Goal: Information Seeking & Learning: Learn about a topic

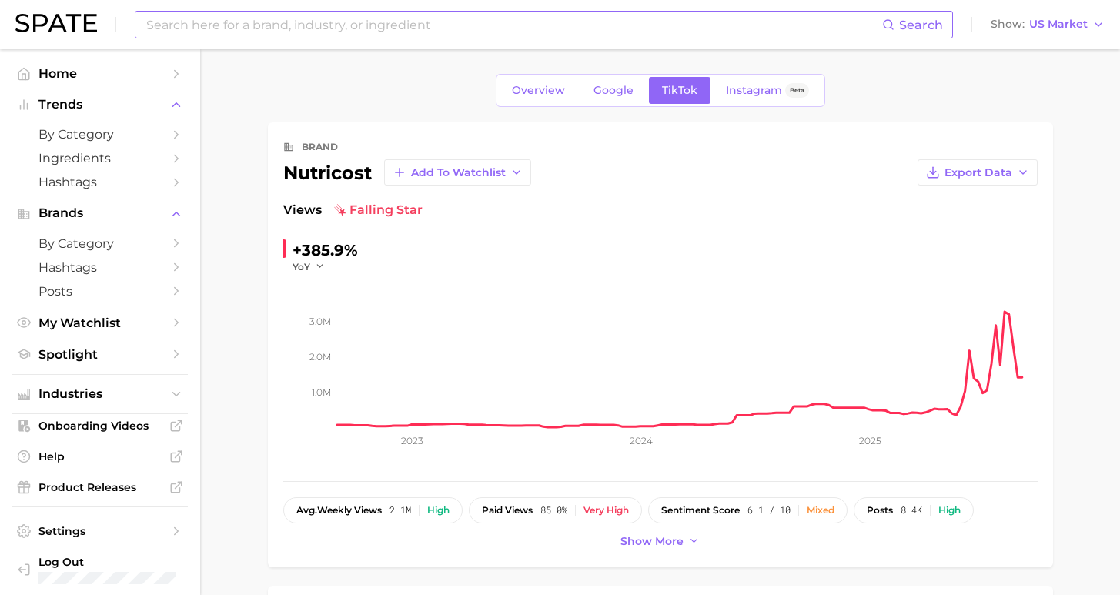
scroll to position [592, 0]
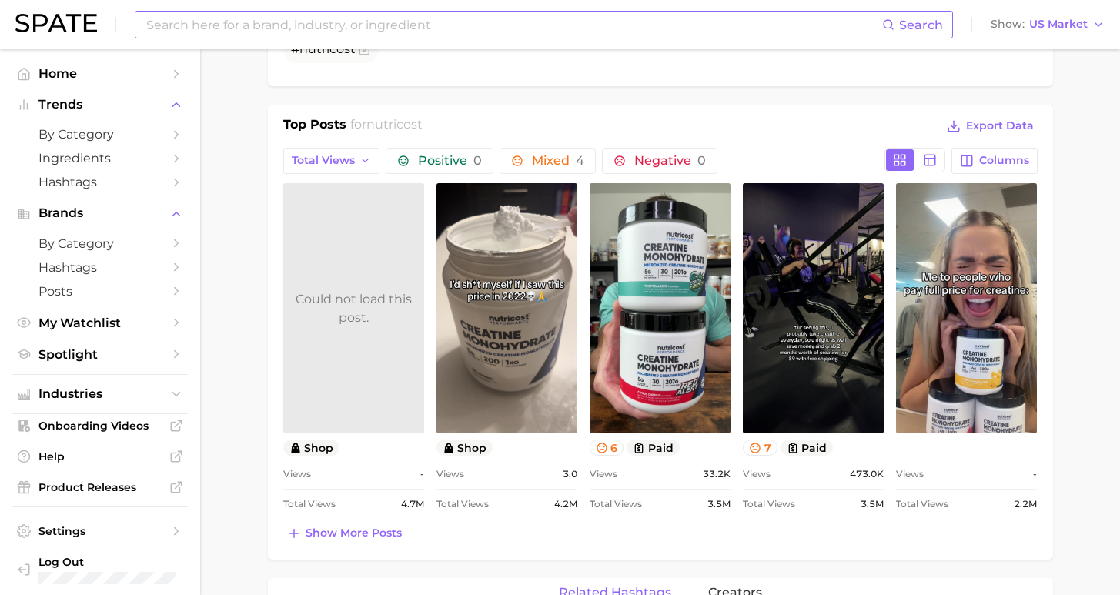
click at [319, 29] on input at bounding box center [514, 25] width 738 height 26
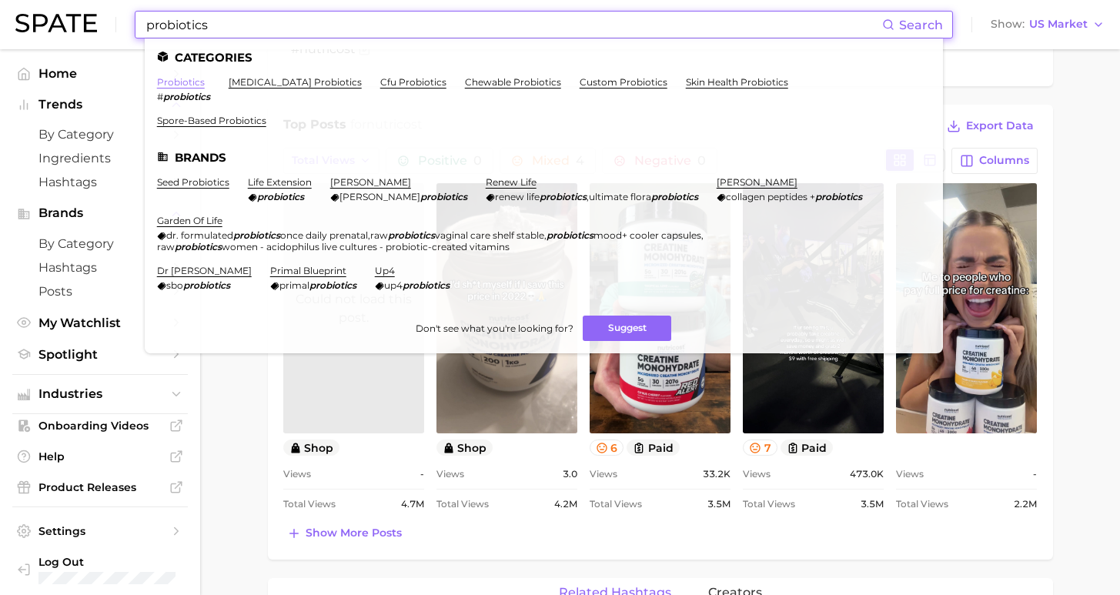
type input "probiotics"
click at [170, 80] on link "probiotics" at bounding box center [181, 82] width 48 height 12
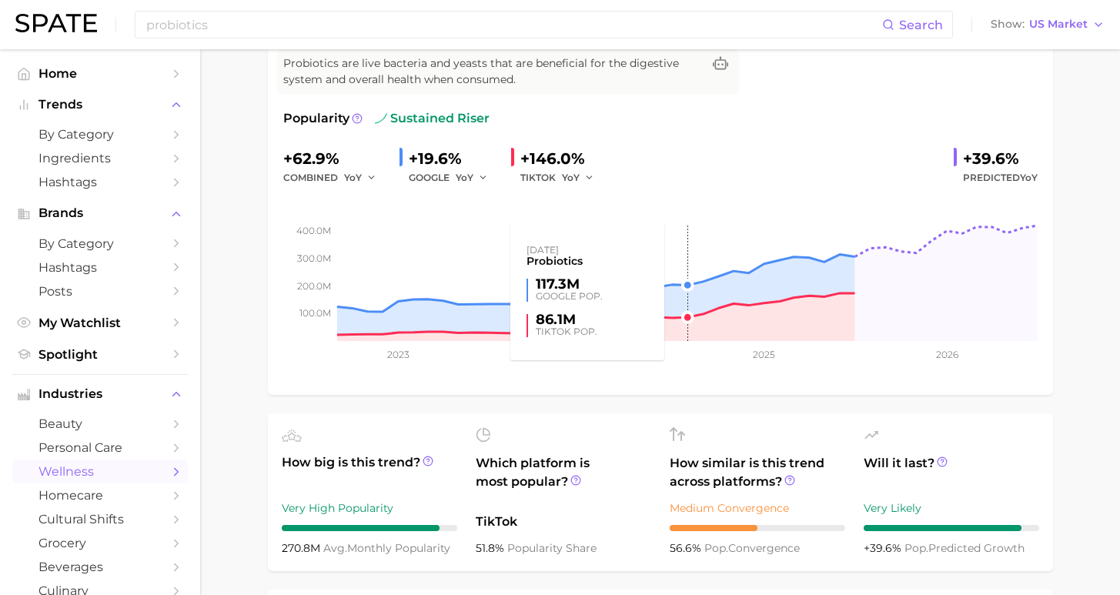
scroll to position [333, 0]
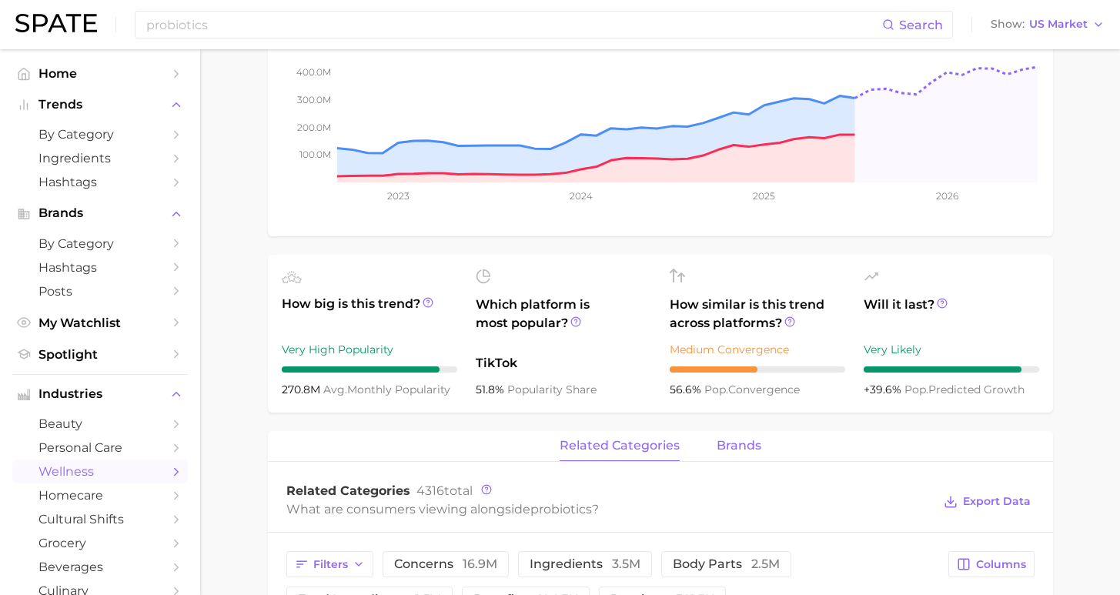
click at [741, 440] on span "brands" at bounding box center [739, 446] width 45 height 14
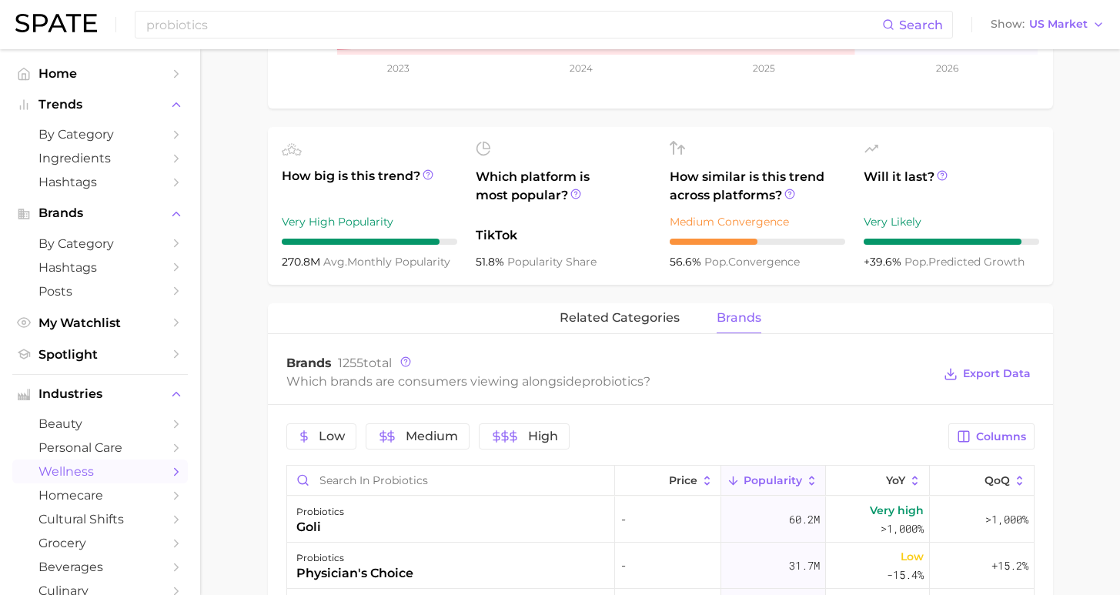
scroll to position [571, 0]
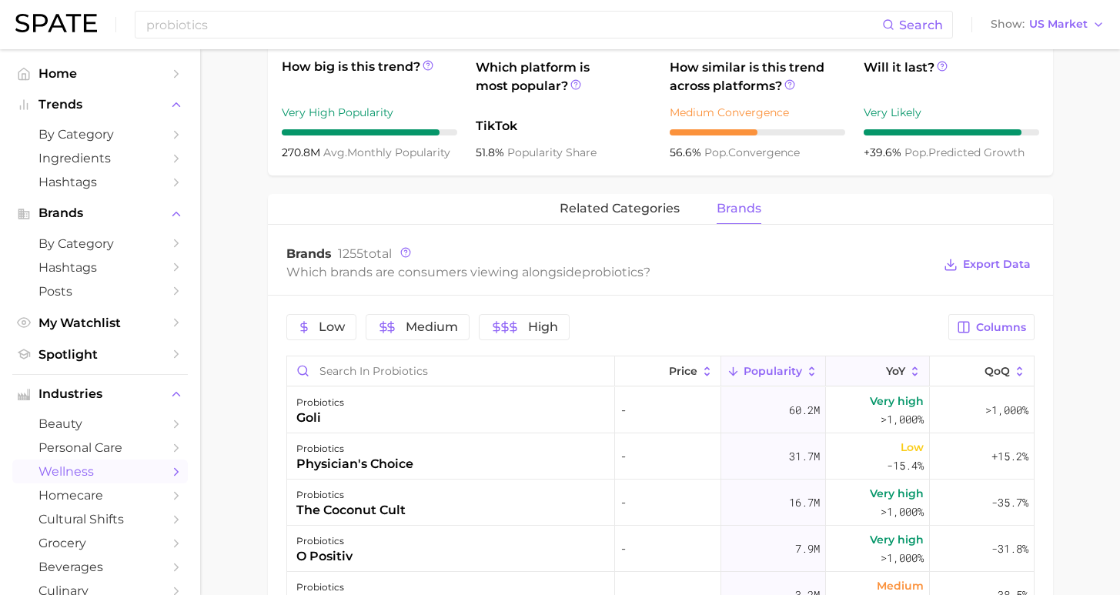
click at [870, 369] on icon at bounding box center [877, 372] width 14 height 14
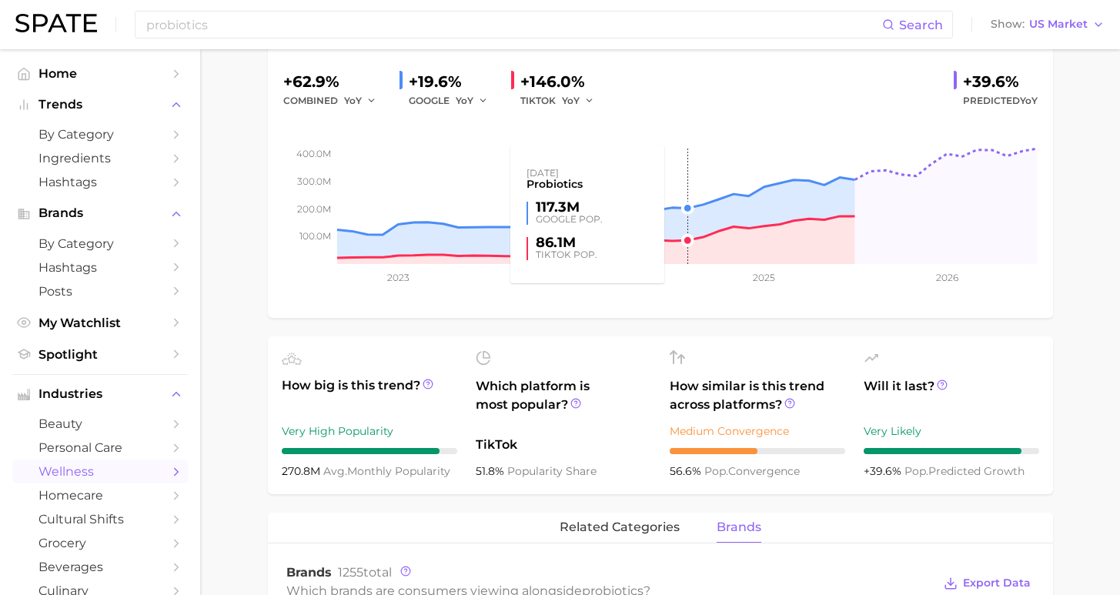
scroll to position [0, 0]
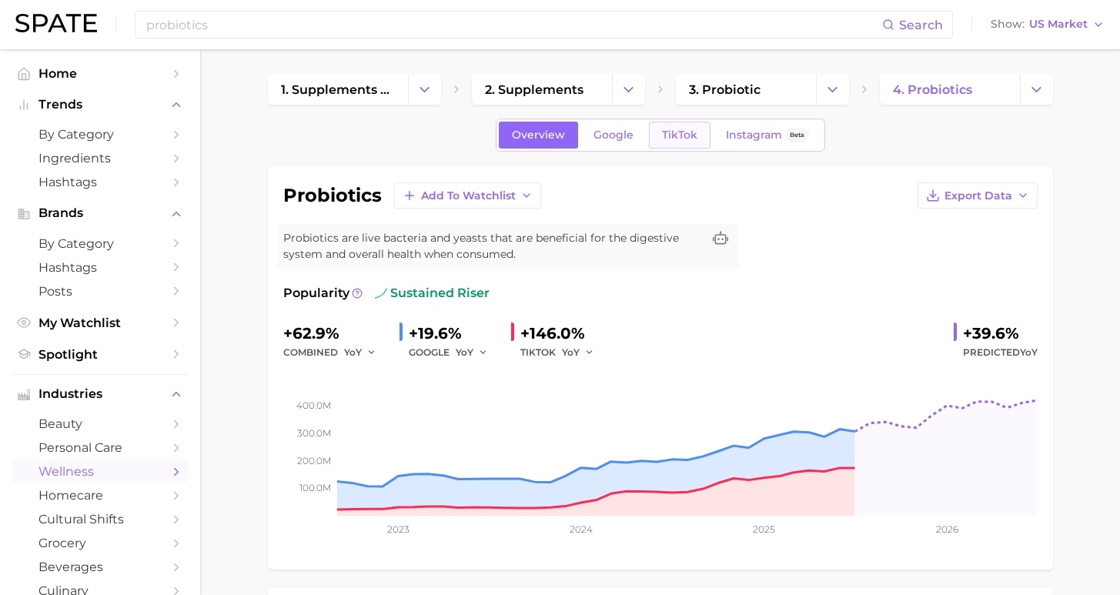
click at [678, 147] on link "TikTok" at bounding box center [680, 135] width 62 height 27
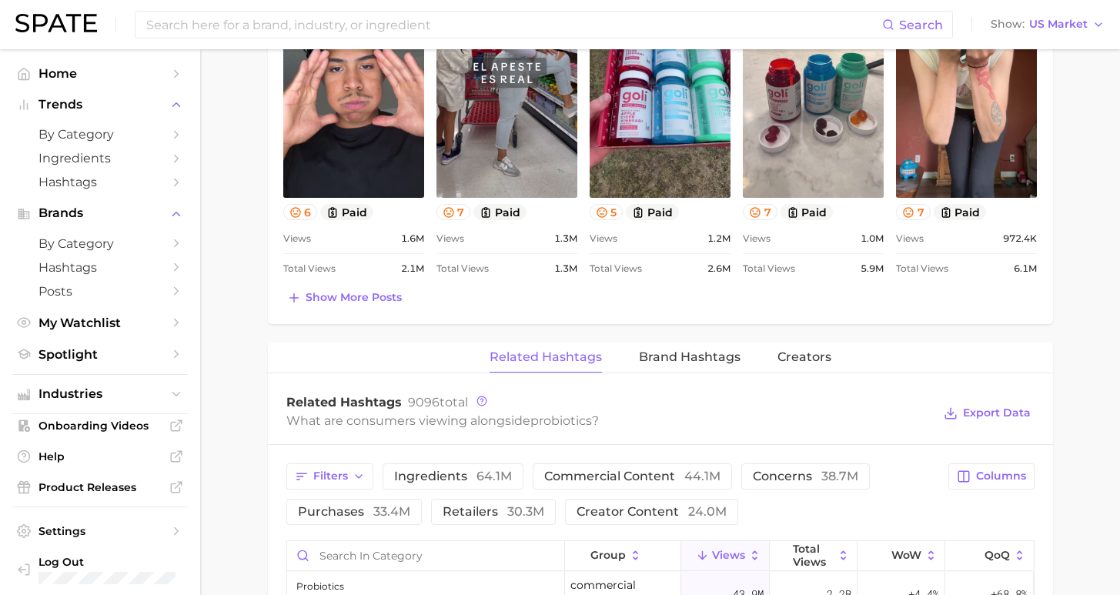
scroll to position [940, 0]
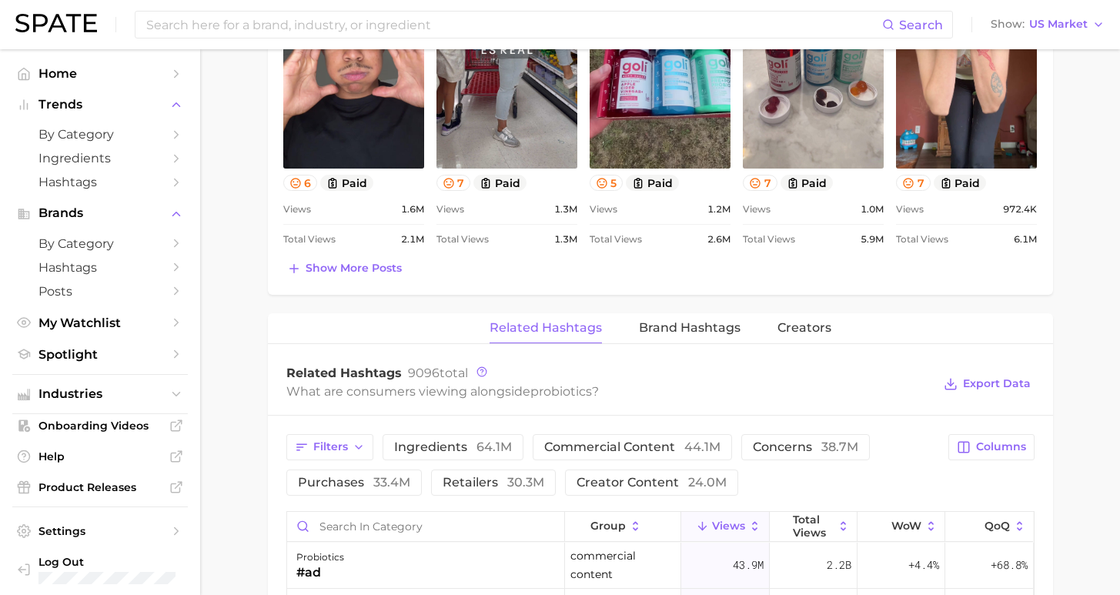
click at [696, 308] on div "probiotics Add to Watchlist Export Data Probiotics are live bacteria and yeasts…" at bounding box center [660, 176] width 785 height 1898
click at [692, 326] on span "Brand Hashtags" at bounding box center [690, 328] width 102 height 14
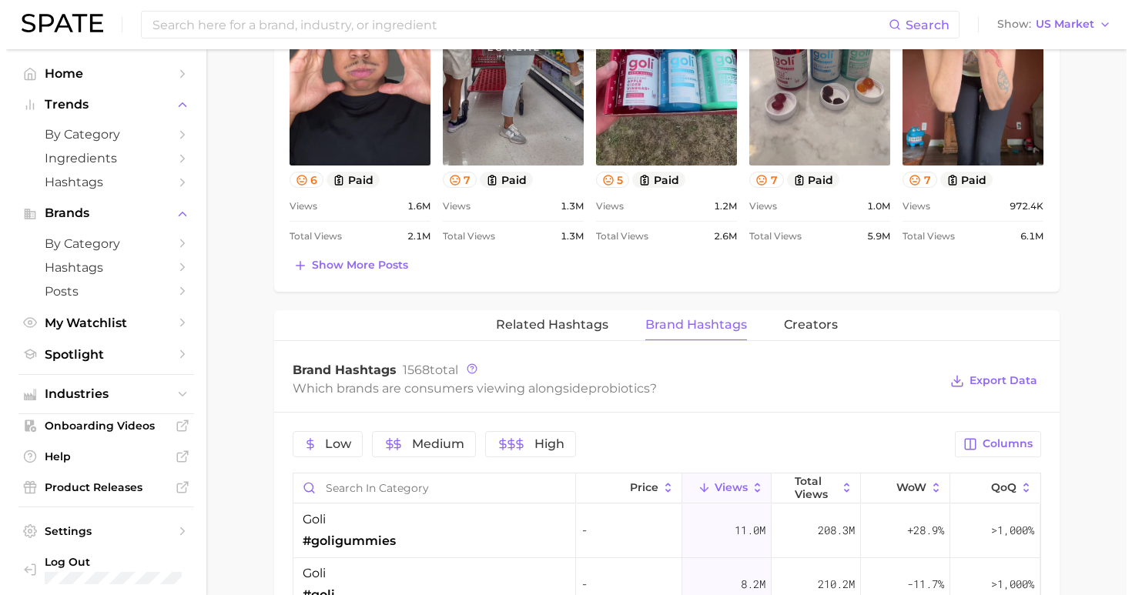
scroll to position [1072, 0]
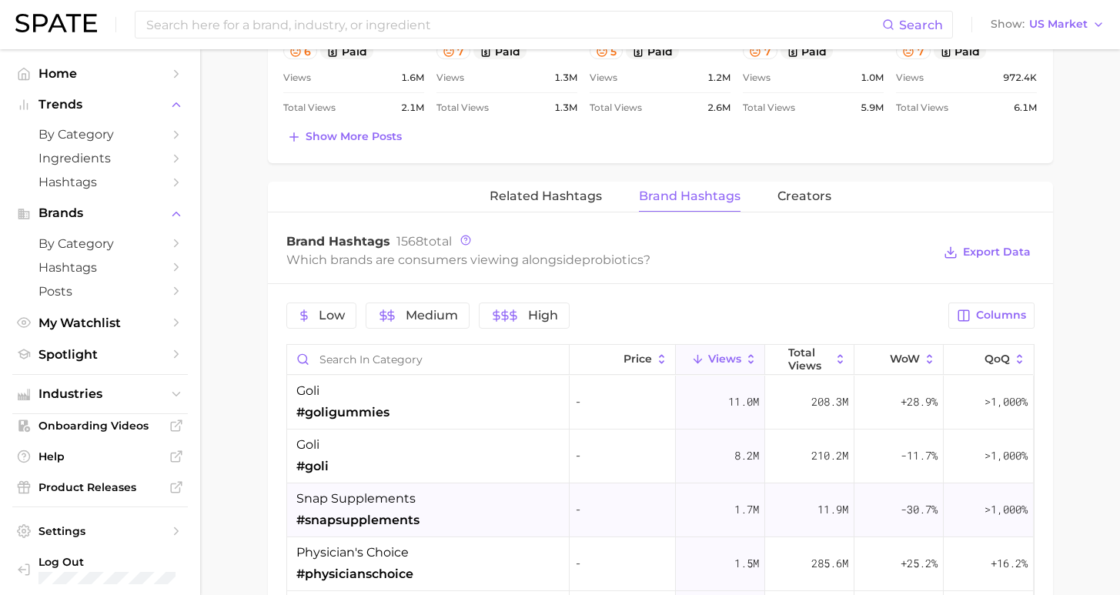
click at [454, 520] on div "snap supplements #snapsupplements" at bounding box center [428, 511] width 283 height 54
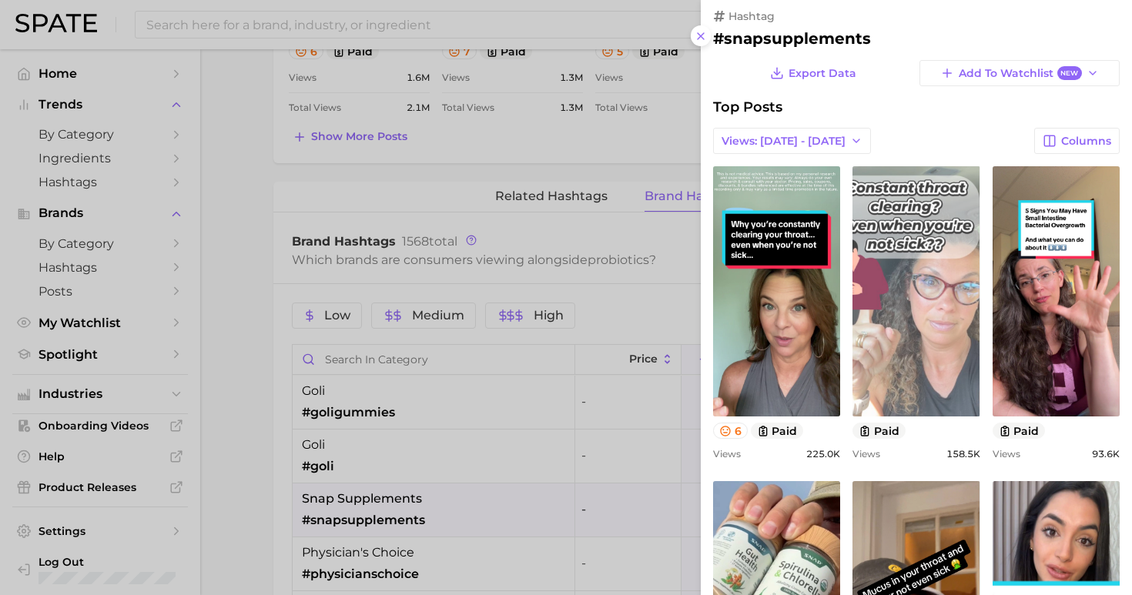
scroll to position [0, 0]
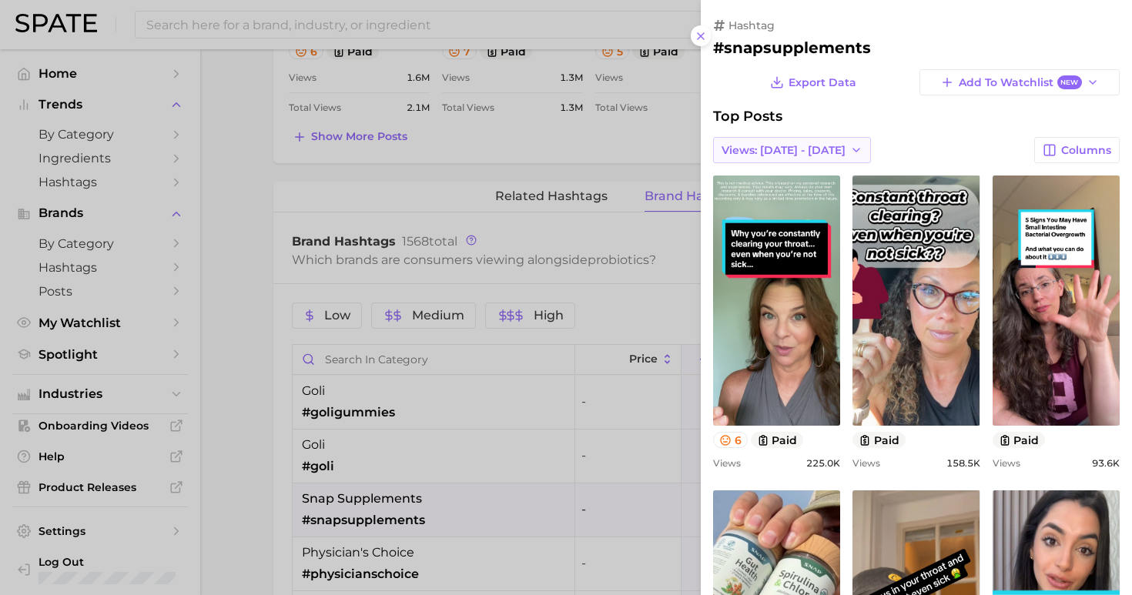
click at [762, 150] on span "Views: [DATE] - [DATE]" at bounding box center [783, 150] width 124 height 13
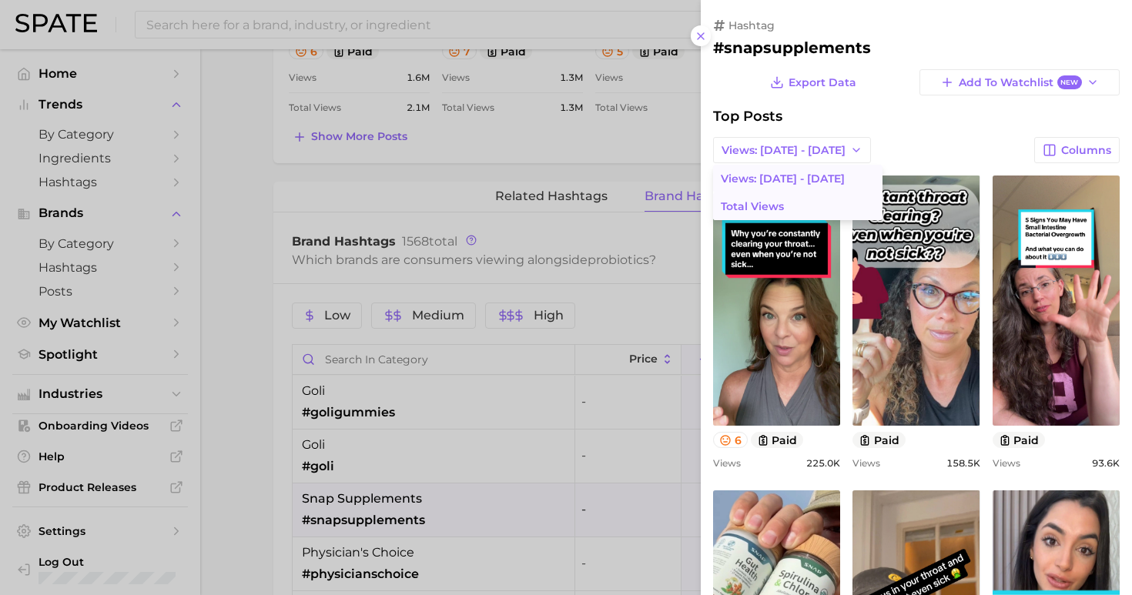
click at [758, 200] on span "Total Views" at bounding box center [752, 206] width 63 height 13
